Goal: Information Seeking & Learning: Learn about a topic

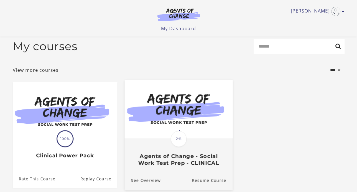
scroll to position [5, 0]
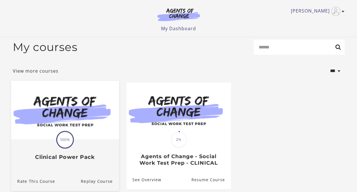
click at [85, 133] on img at bounding box center [65, 109] width 108 height 58
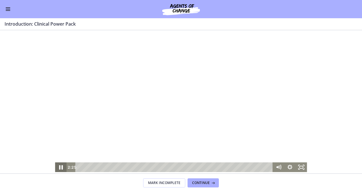
click at [59, 166] on icon "Pause" at bounding box center [61, 167] width 4 height 5
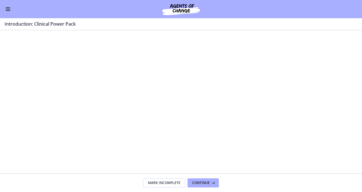
click at [7, 9] on span "Enable menu" at bounding box center [8, 9] width 5 height 1
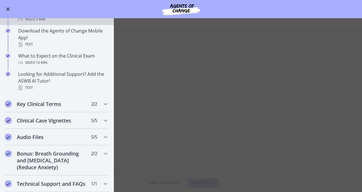
scroll to position [111, 0]
click at [102, 117] on icon "Chapters" at bounding box center [105, 120] width 7 height 7
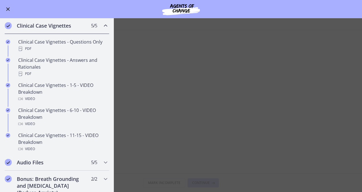
scroll to position [110, 0]
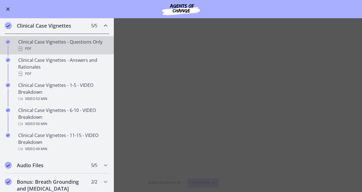
click at [50, 45] on div "PDF" at bounding box center [62, 48] width 89 height 7
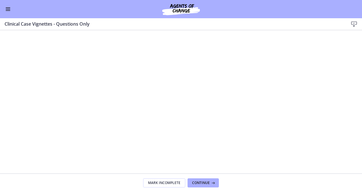
click at [7, 9] on span "Enable menu" at bounding box center [8, 9] width 5 height 1
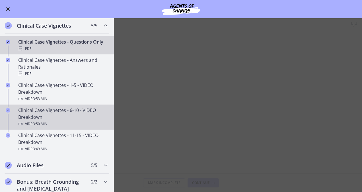
click at [38, 118] on div "Clinical Case Vignettes - 6-10 - VIDEO Breakdown Video · 50 min" at bounding box center [62, 117] width 89 height 20
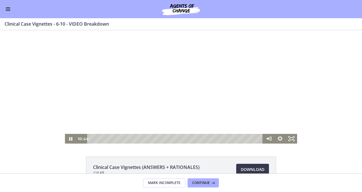
click at [126, 139] on div "Playbar" at bounding box center [175, 139] width 169 height 10
click at [152, 138] on div "18:37" at bounding box center [175, 139] width 169 height 10
click at [155, 137] on div "19:17" at bounding box center [175, 139] width 169 height 10
click at [193, 138] on div "30:38" at bounding box center [175, 139] width 169 height 10
click at [214, 138] on div "36:49" at bounding box center [175, 139] width 169 height 10
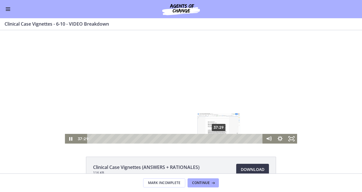
click at [217, 137] on div "37:29" at bounding box center [175, 139] width 169 height 10
click at [224, 138] on div "39:39" at bounding box center [175, 139] width 169 height 10
click at [231, 139] on div "41:39" at bounding box center [175, 139] width 169 height 10
click at [69, 138] on icon "Pause" at bounding box center [71, 139] width 14 height 12
click at [68, 137] on icon "Play Video" at bounding box center [71, 139] width 14 height 12
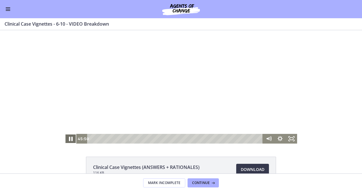
click at [69, 140] on icon "Pause" at bounding box center [71, 139] width 4 height 5
